Goal: Task Accomplishment & Management: Manage account settings

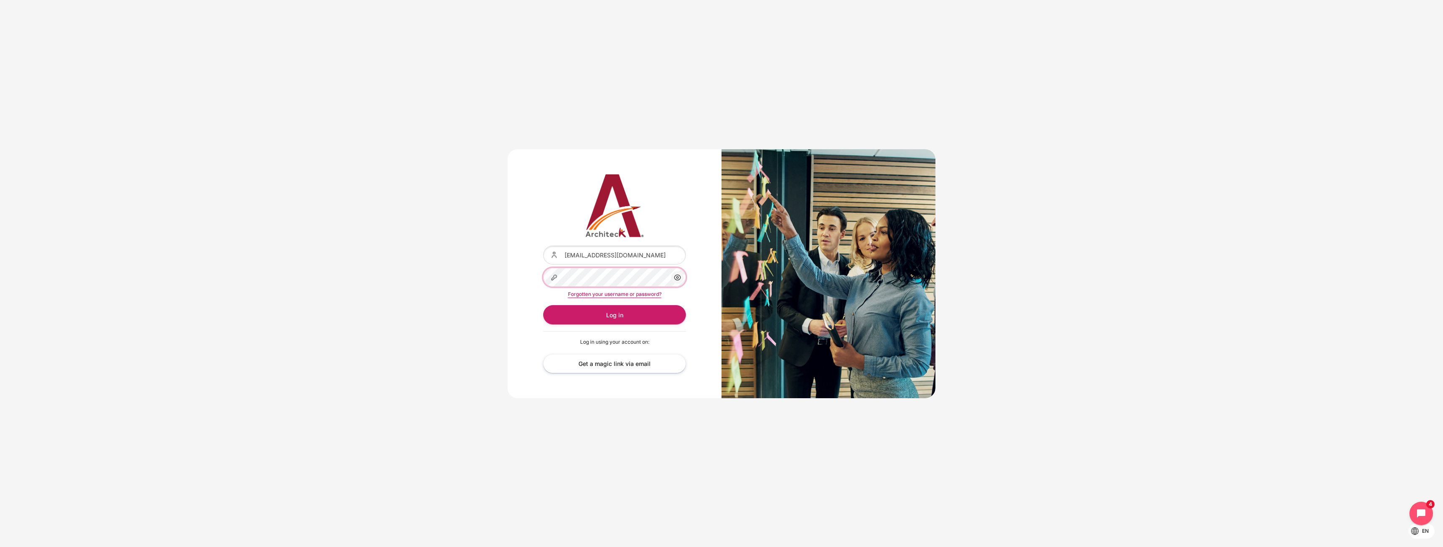
click at [543, 268] on div "Content" at bounding box center [543, 268] width 0 height 0
click at [620, 320] on button "Log in" at bounding box center [614, 314] width 143 height 19
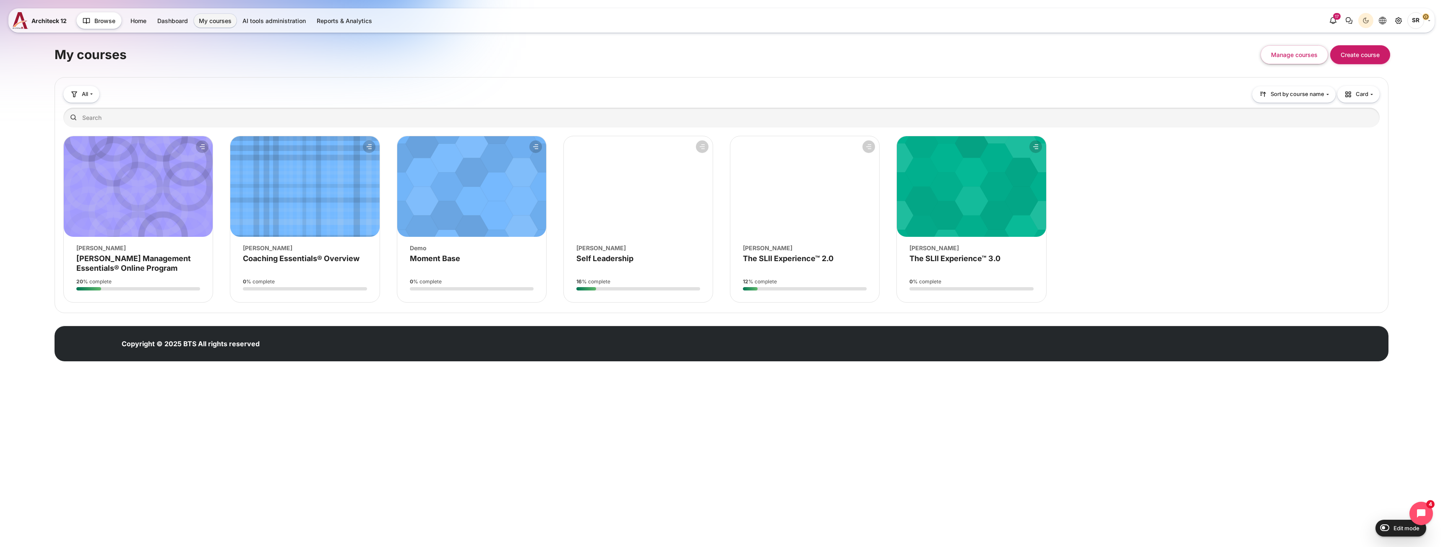
click at [763, 384] on html "Skip to main content Architeck 12 Architeck" at bounding box center [721, 192] width 1443 height 384
